Goal: Task Accomplishment & Management: Complete application form

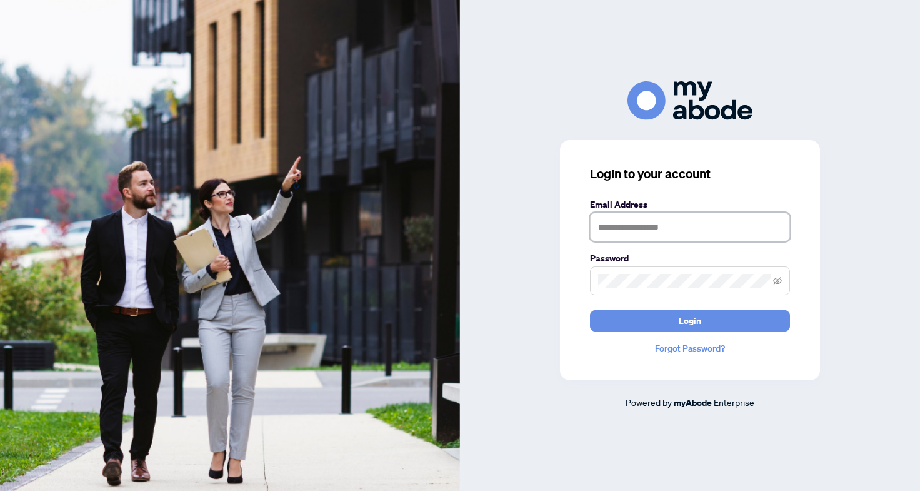
click at [660, 225] on input "text" at bounding box center [690, 226] width 200 height 29
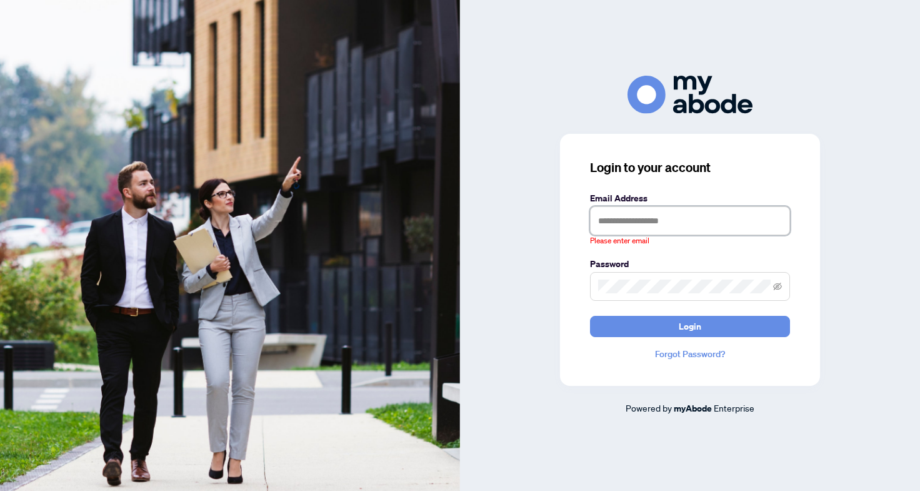
type input "**********"
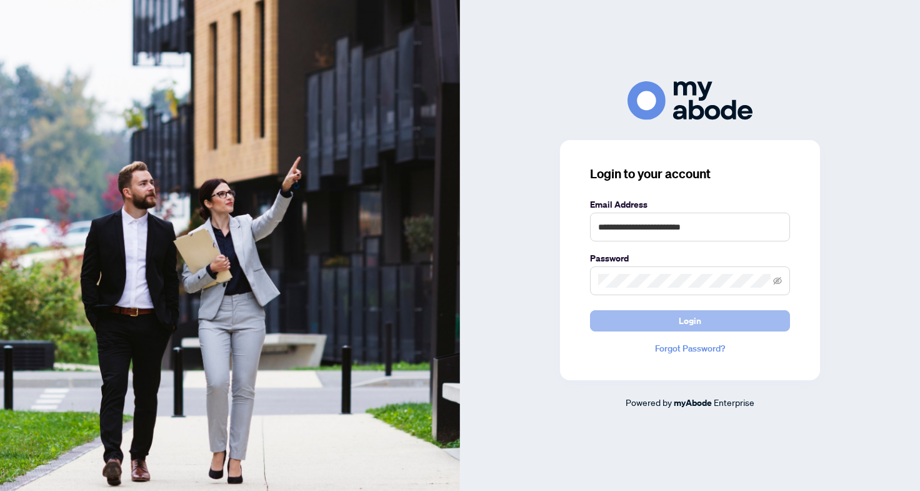
click at [669, 330] on button "Login" at bounding box center [690, 320] width 200 height 21
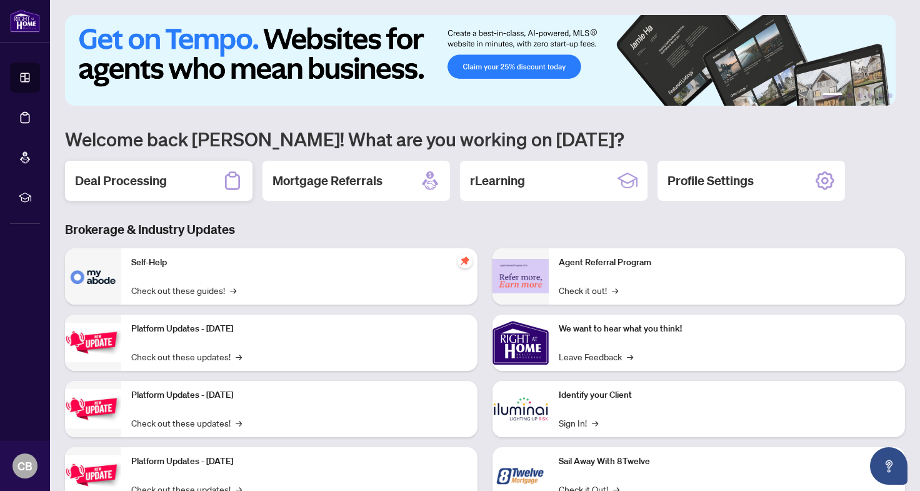
click at [138, 180] on h2 "Deal Processing" at bounding box center [121, 180] width 92 height 17
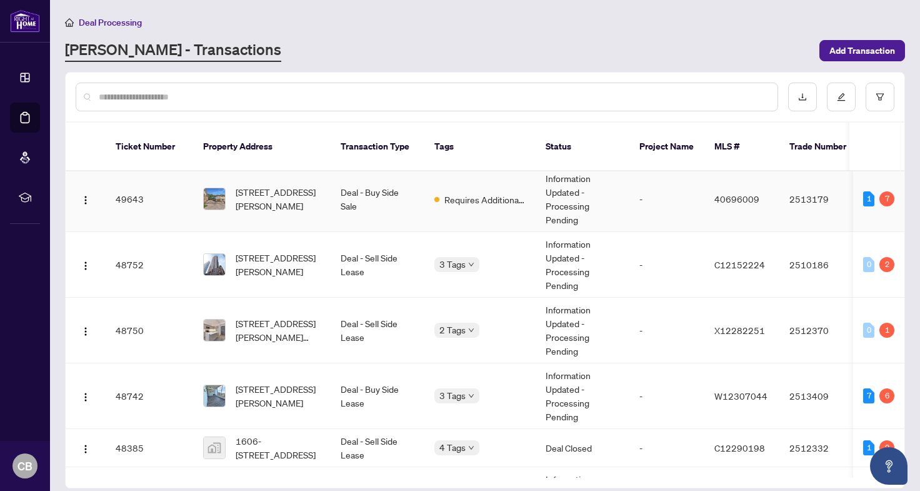
scroll to position [76, 0]
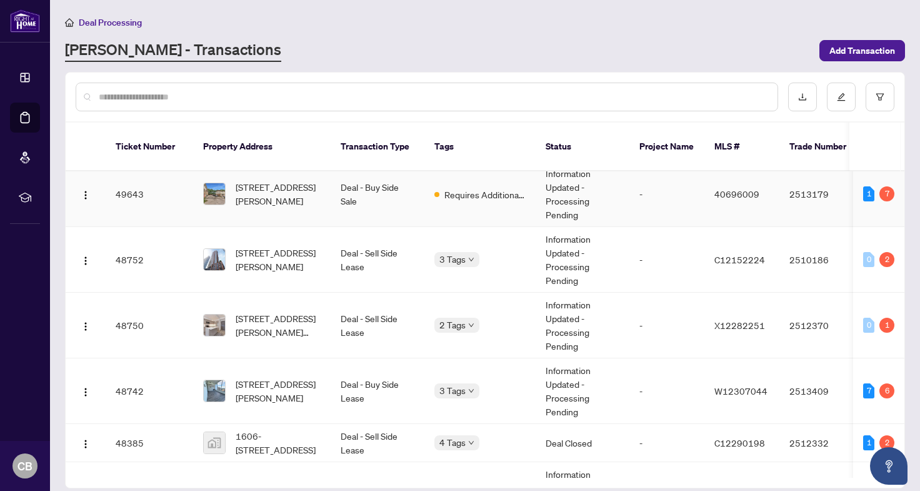
drag, startPoint x: 497, startPoint y: 214, endPoint x: 489, endPoint y: 198, distance: 17.6
click at [489, 198] on td "Requires Additional Docs" at bounding box center [479, 194] width 111 height 66
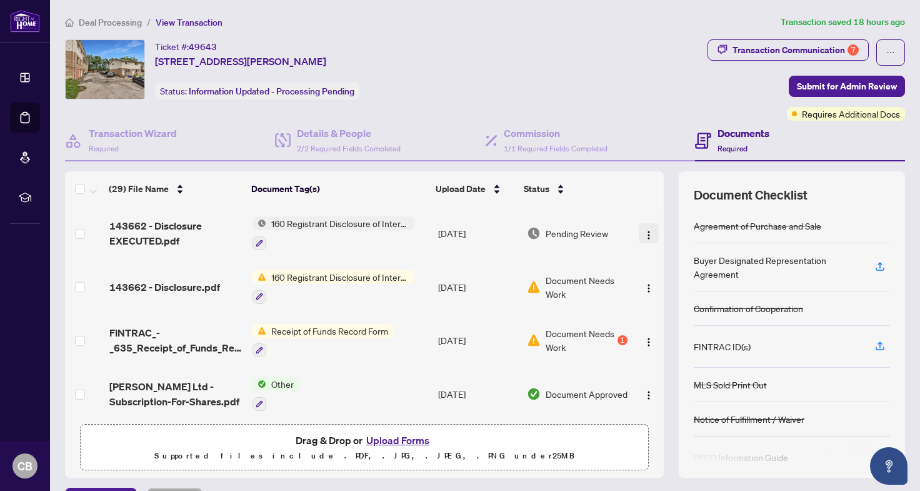
click at [644, 232] on img "button" at bounding box center [649, 235] width 10 height 10
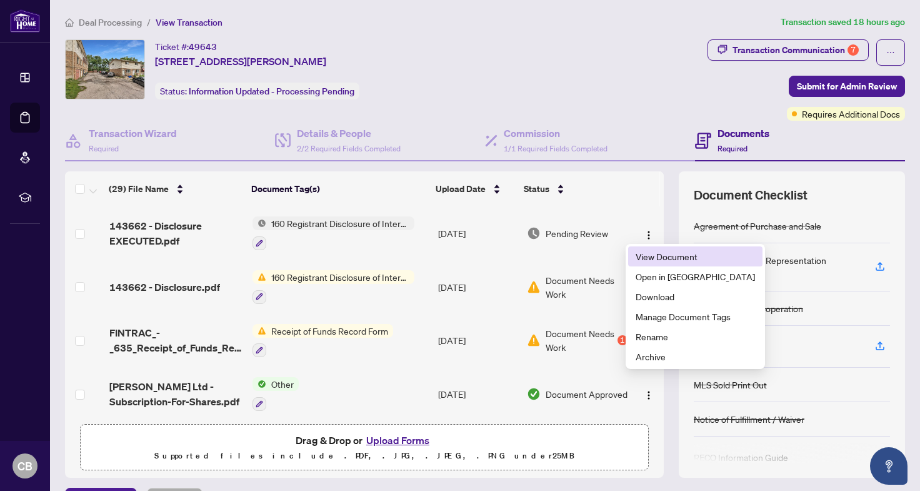
click at [643, 248] on li "View Document" at bounding box center [695, 256] width 134 height 20
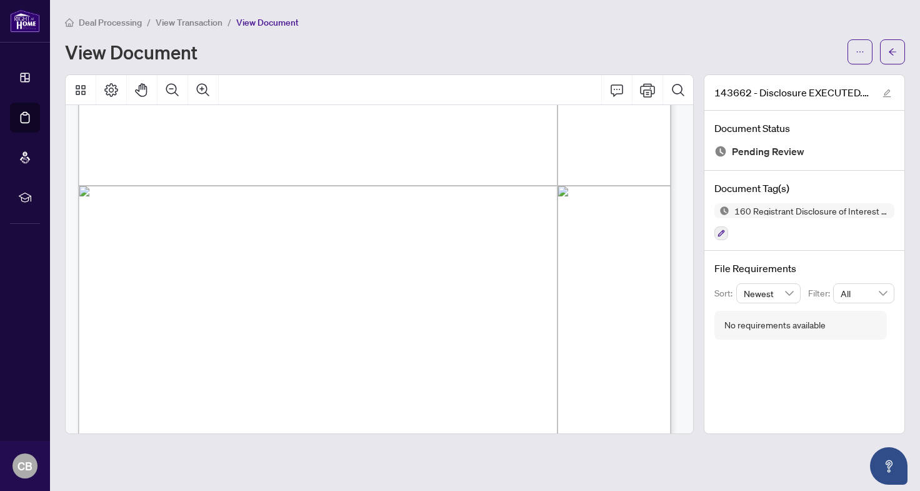
scroll to position [466, 0]
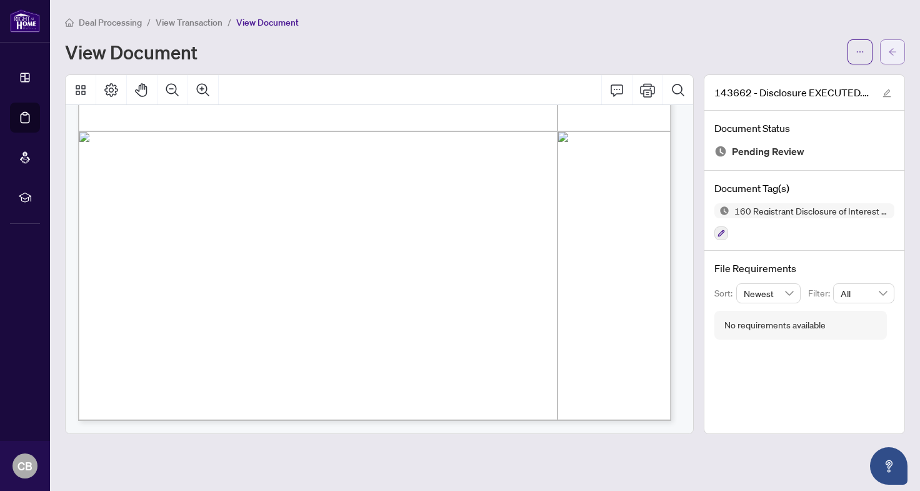
click at [882, 43] on button "button" at bounding box center [892, 51] width 25 height 25
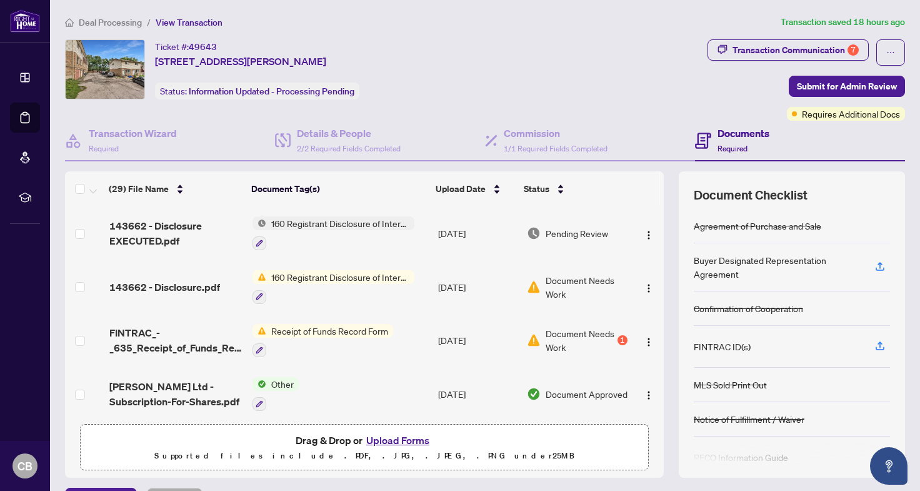
click at [518, 289] on div "Ticket #: 49643 2 - 22 Bobby West Street, Paris, ON N3L 1J5, Canada Status: Inf…" at bounding box center [485, 258] width 850 height 438
click at [573, 342] on span "Document Needs Work" at bounding box center [580, 339] width 69 height 27
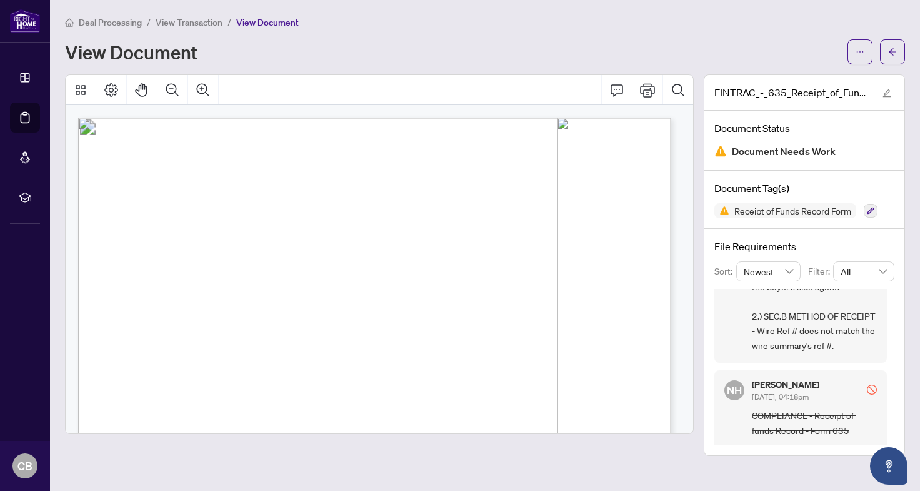
scroll to position [110, 0]
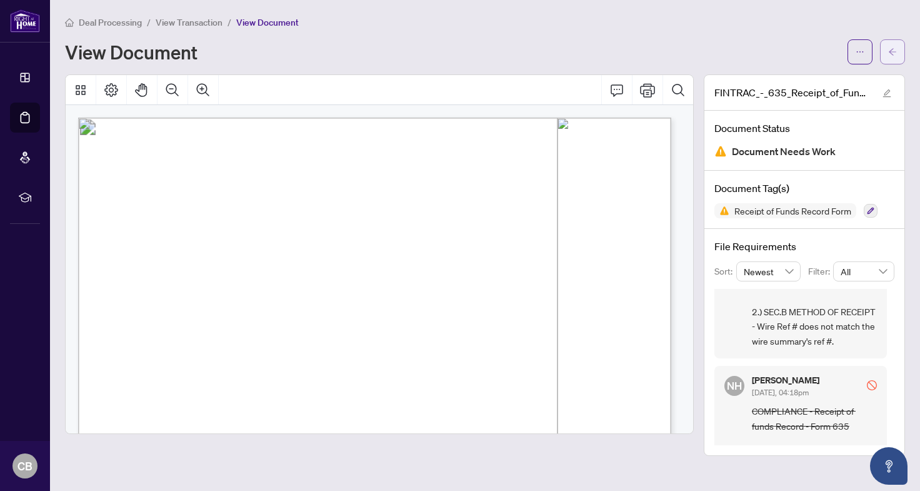
click at [897, 42] on button "button" at bounding box center [892, 51] width 25 height 25
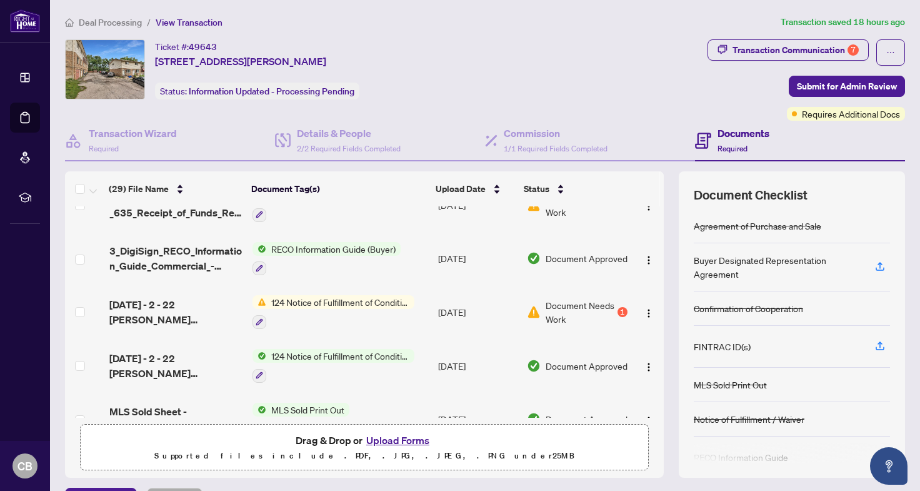
scroll to position [509, 0]
click at [534, 307] on div "Document Needs Work 1" at bounding box center [577, 312] width 101 height 27
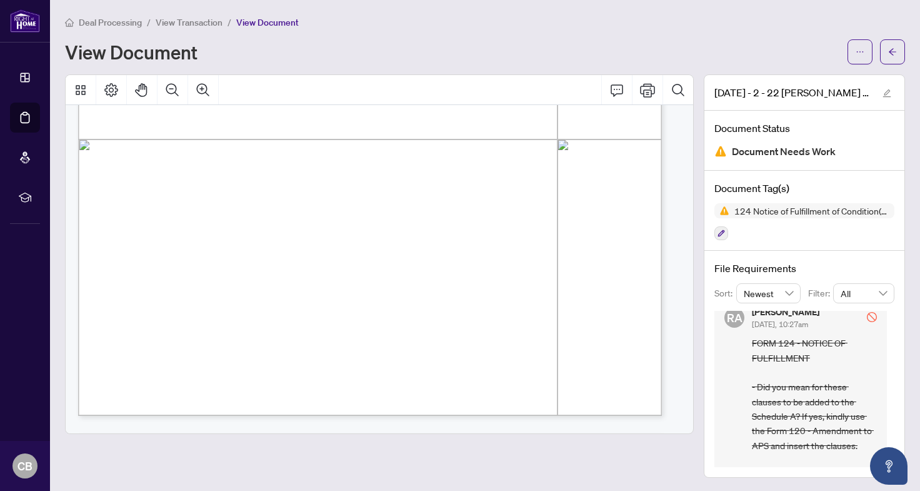
scroll to position [458, 0]
click at [894, 52] on button "button" at bounding box center [892, 51] width 25 height 25
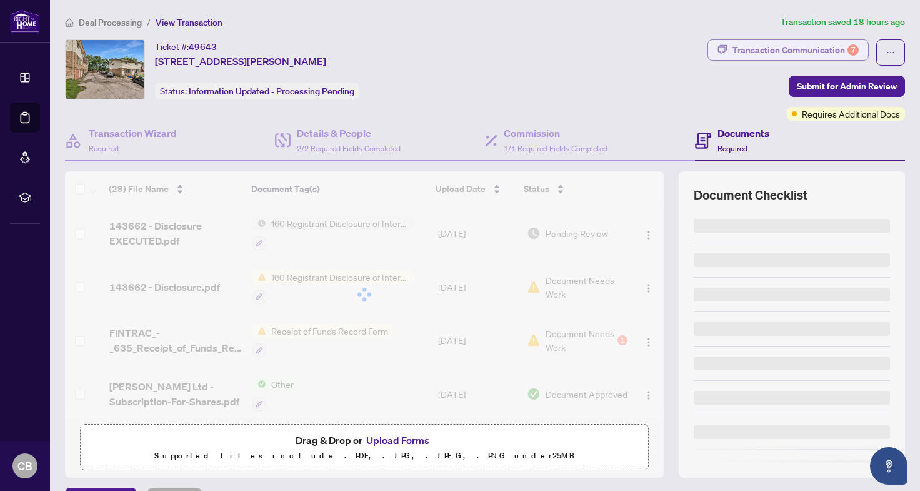
click at [827, 49] on div "Transaction Communication 7" at bounding box center [795, 50] width 126 height 20
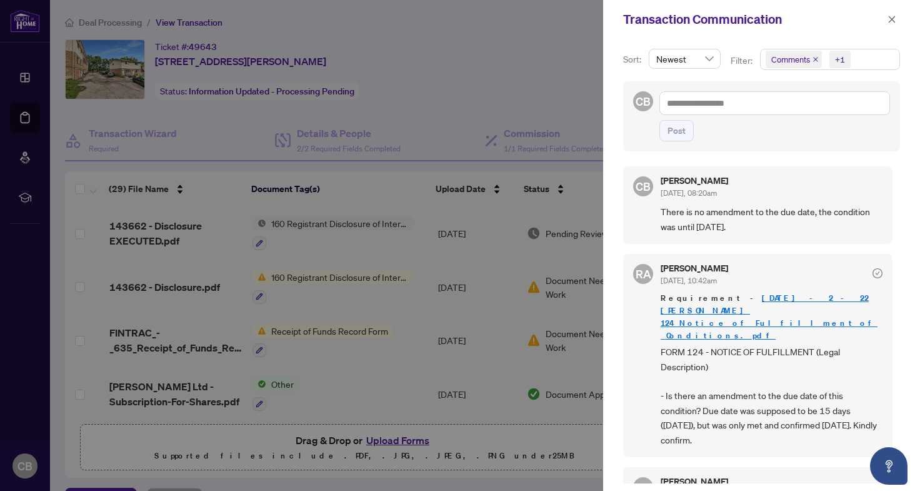
click at [513, 51] on div at bounding box center [460, 245] width 920 height 491
click at [18, 32] on div at bounding box center [460, 245] width 920 height 491
click at [894, 16] on icon "close" at bounding box center [891, 19] width 9 height 9
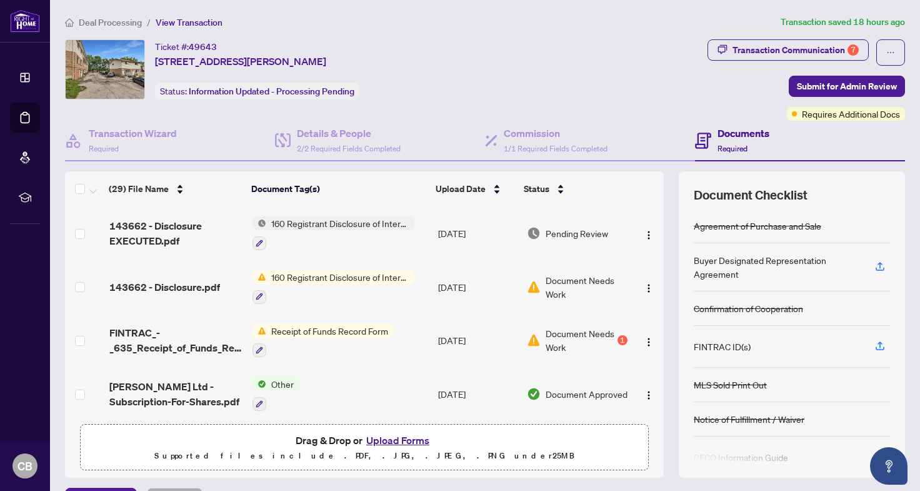
click at [116, 17] on span "Deal Processing" at bounding box center [110, 22] width 63 height 11
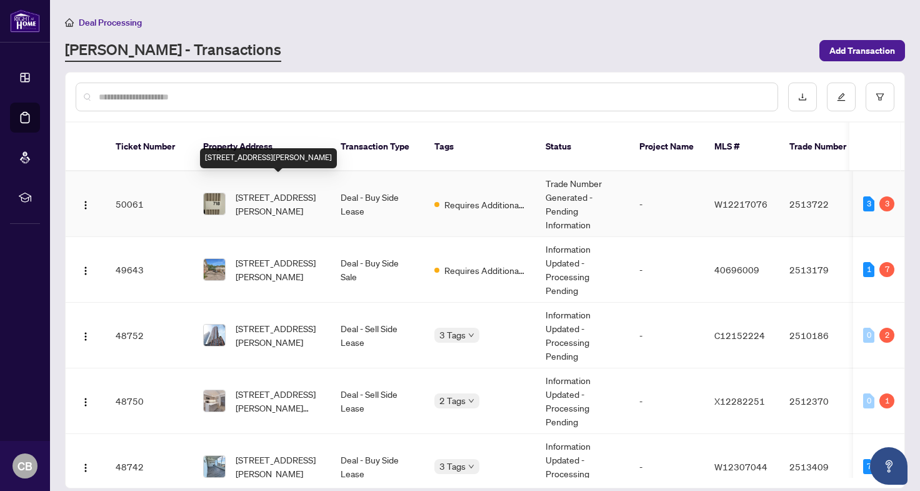
click at [319, 190] on span "718-28 Ann St, Mississauga, Ontario L5G 0E1, Canada" at bounding box center [278, 203] width 85 height 27
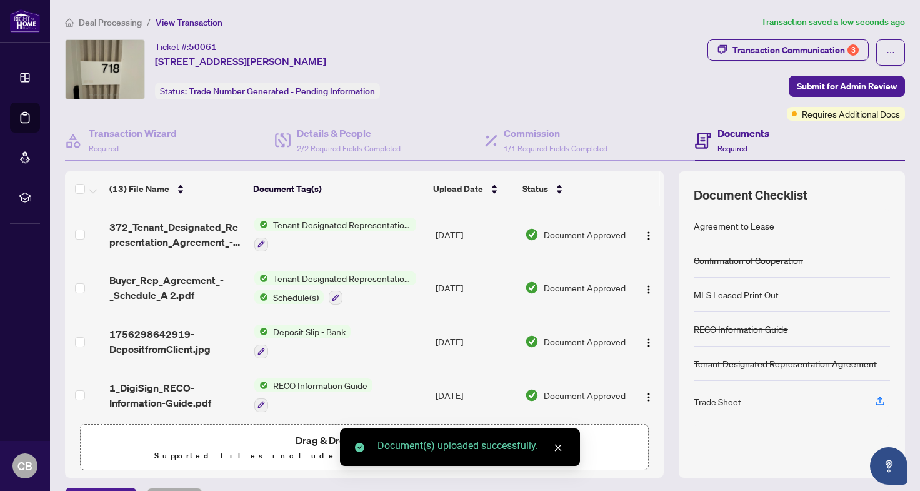
scroll to position [454, 0]
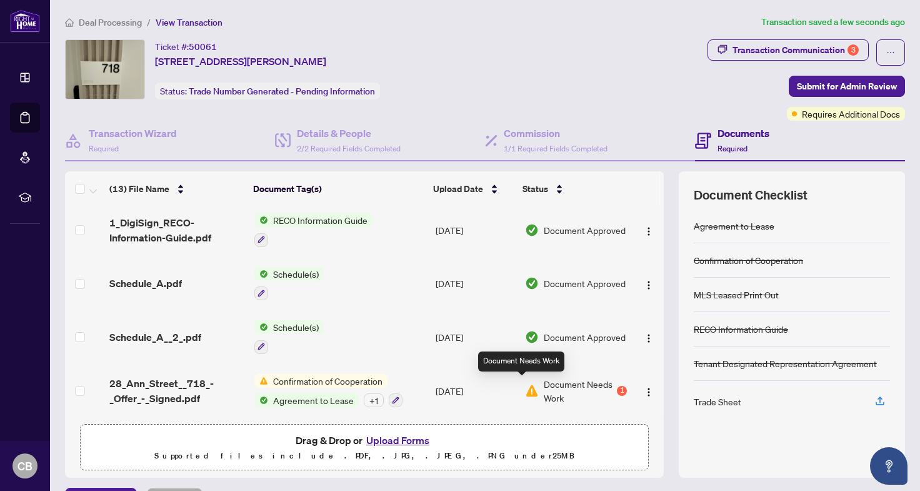
click at [525, 390] on img at bounding box center [532, 391] width 14 height 14
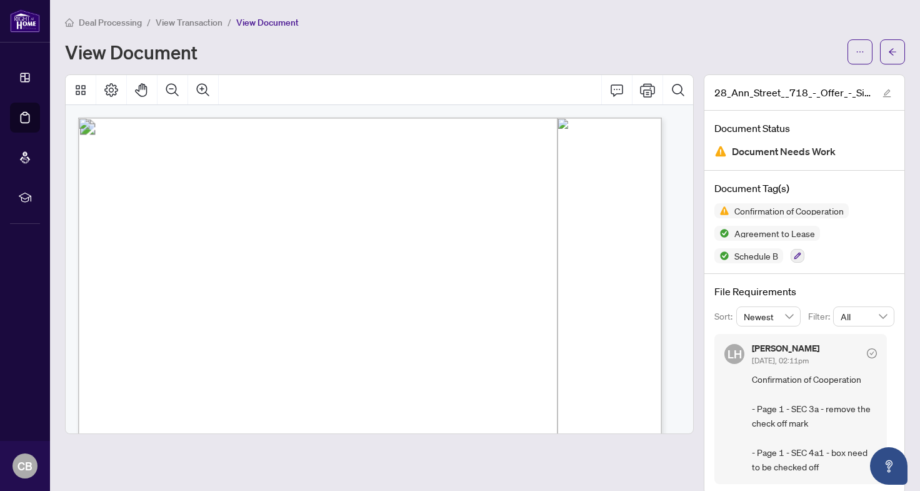
scroll to position [17, 0]
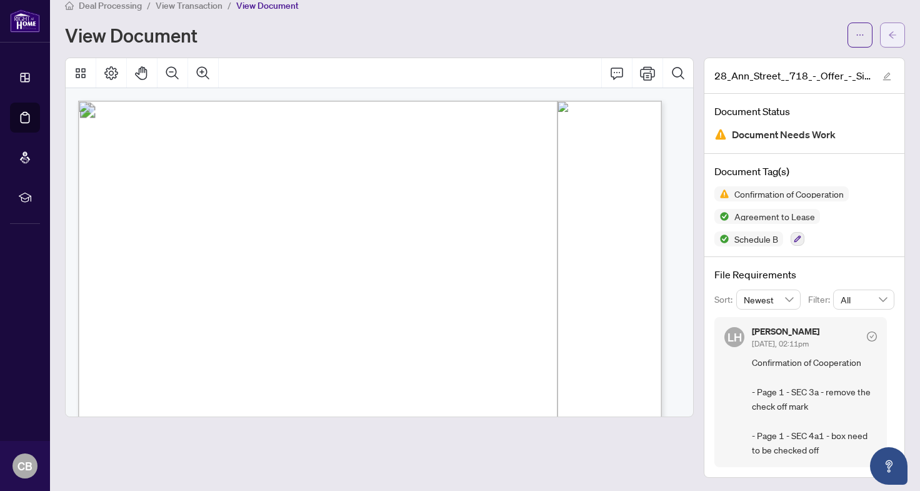
click at [888, 27] on button "button" at bounding box center [892, 34] width 25 height 25
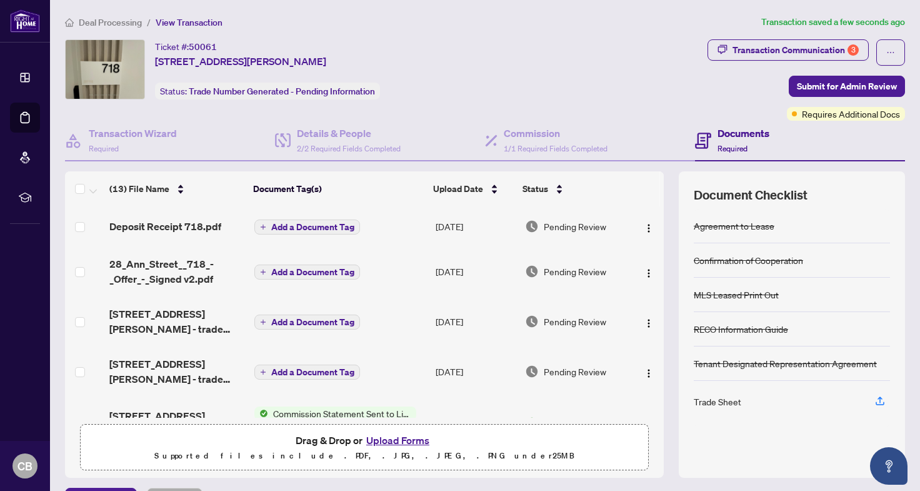
click at [845, 72] on div "Transaction Communication 3 Submit for Admin Review Requires Additional Docs" at bounding box center [805, 79] width 197 height 81
click at [827, 81] on span "Submit for Admin Review" at bounding box center [847, 86] width 100 height 20
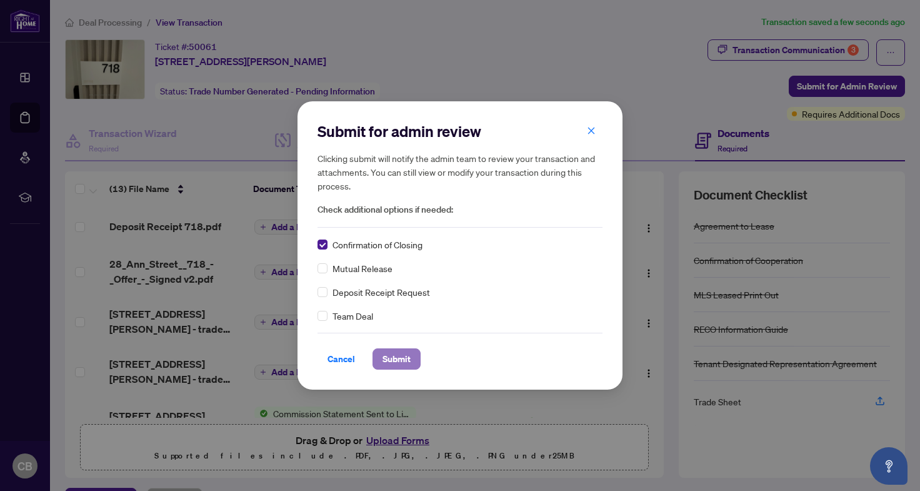
click at [400, 366] on span "Submit" at bounding box center [396, 359] width 28 height 20
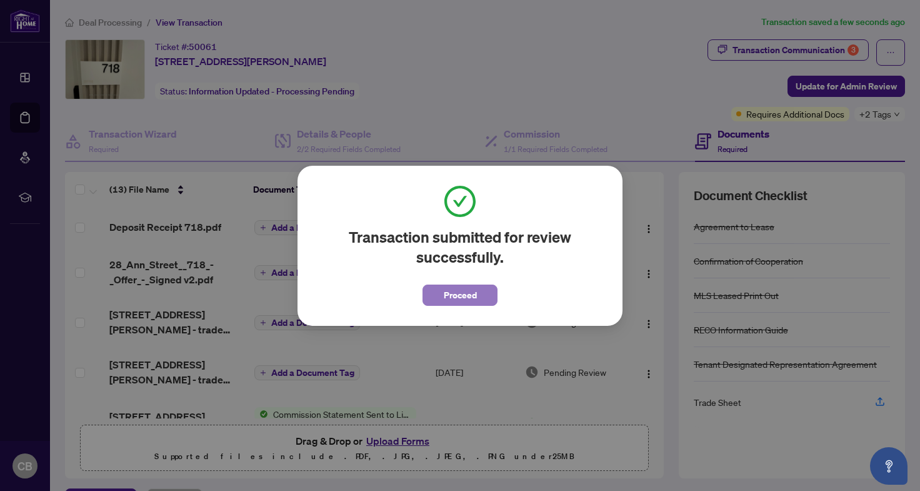
click at [459, 297] on span "Proceed" at bounding box center [460, 295] width 33 height 20
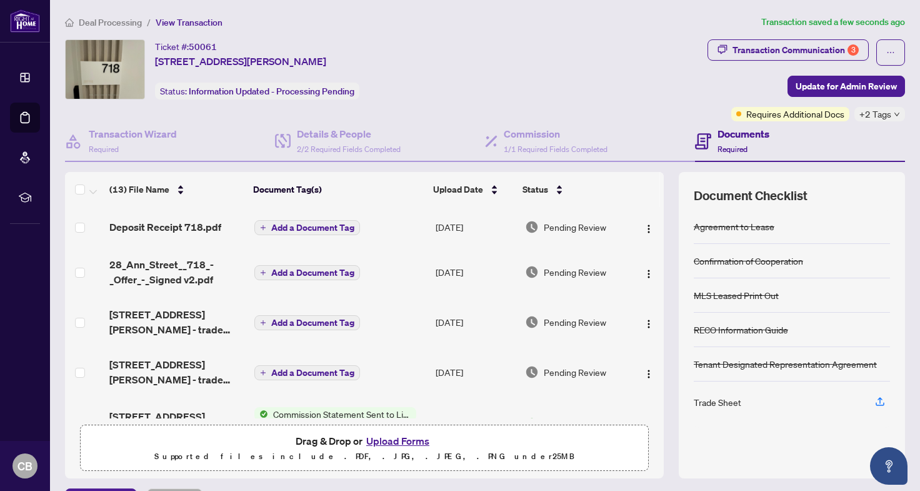
drag, startPoint x: 122, startPoint y: 15, endPoint x: 111, endPoint y: 24, distance: 14.6
click at [111, 24] on li "Deal Processing" at bounding box center [103, 22] width 77 height 14
click at [111, 24] on span "Deal Processing" at bounding box center [110, 22] width 63 height 11
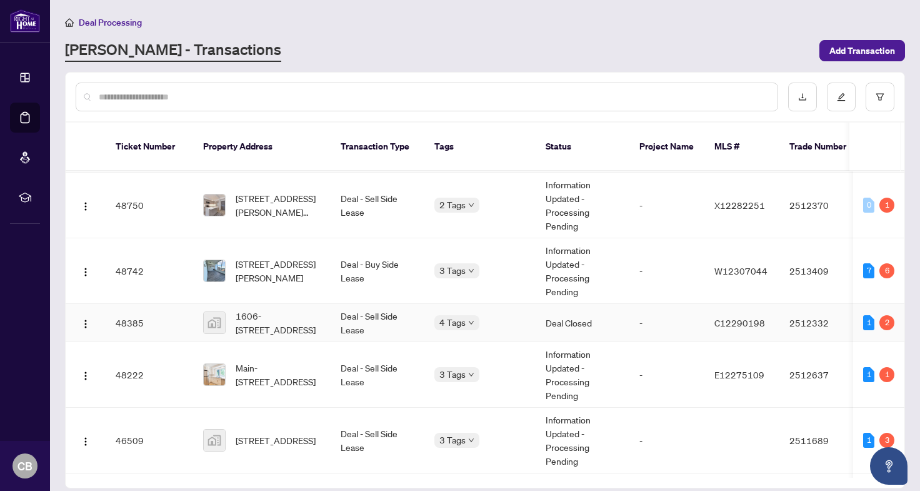
scroll to position [196, 0]
